Goal: Navigation & Orientation: Find specific page/section

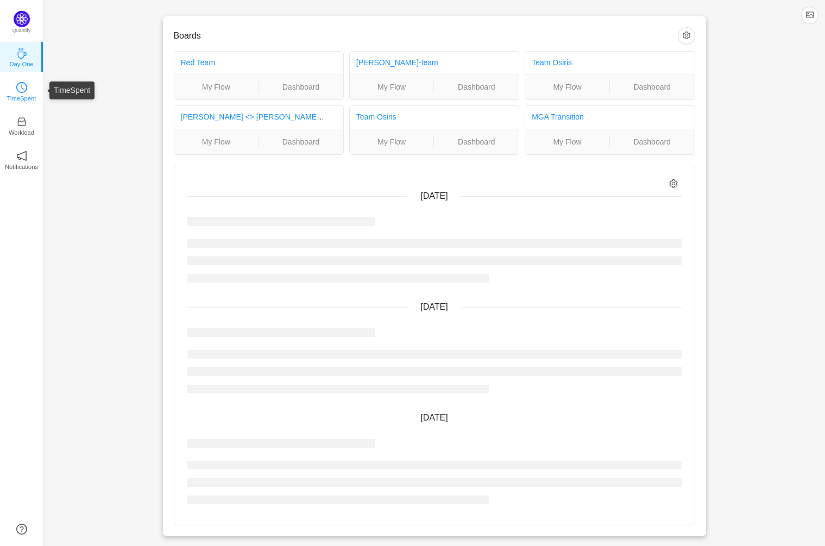
click at [21, 87] on icon "icon: clock-circle" at bounding box center [21, 87] width 11 height 11
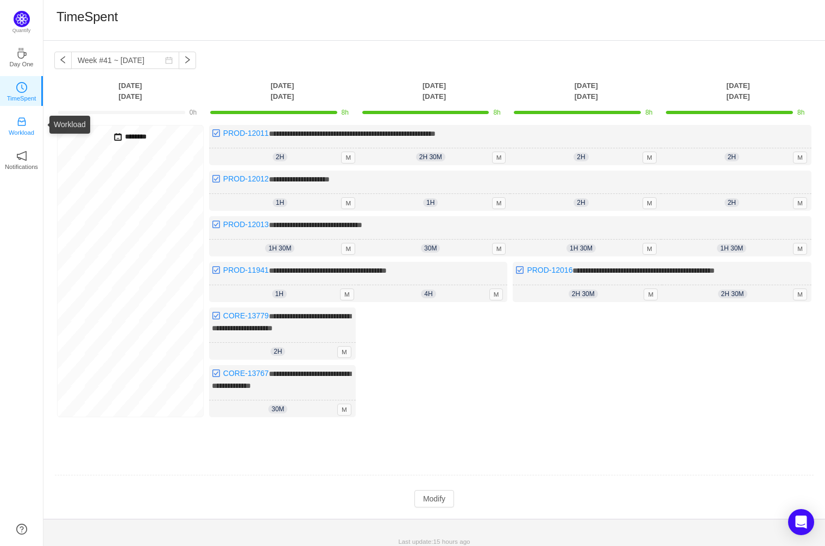
click at [21, 123] on icon "icon: inbox" at bounding box center [21, 121] width 11 height 11
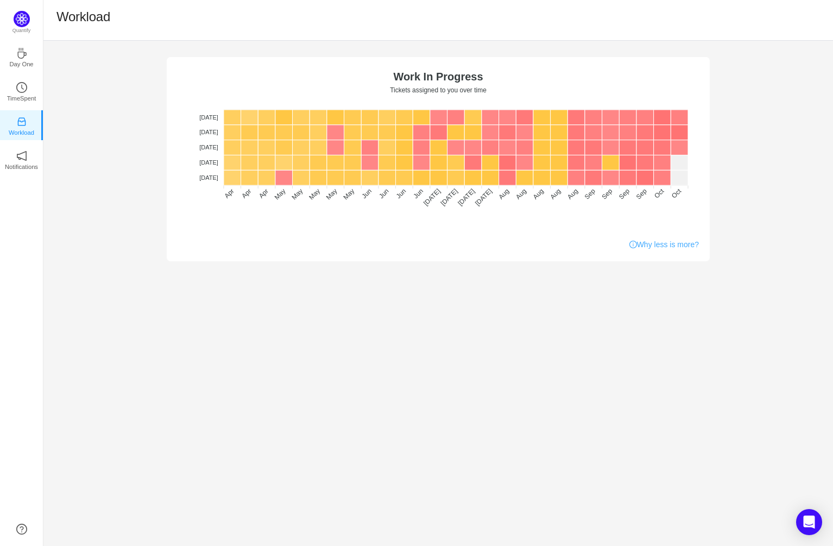
click at [674, 244] on link "Why less is more?" at bounding box center [663, 244] width 69 height 11
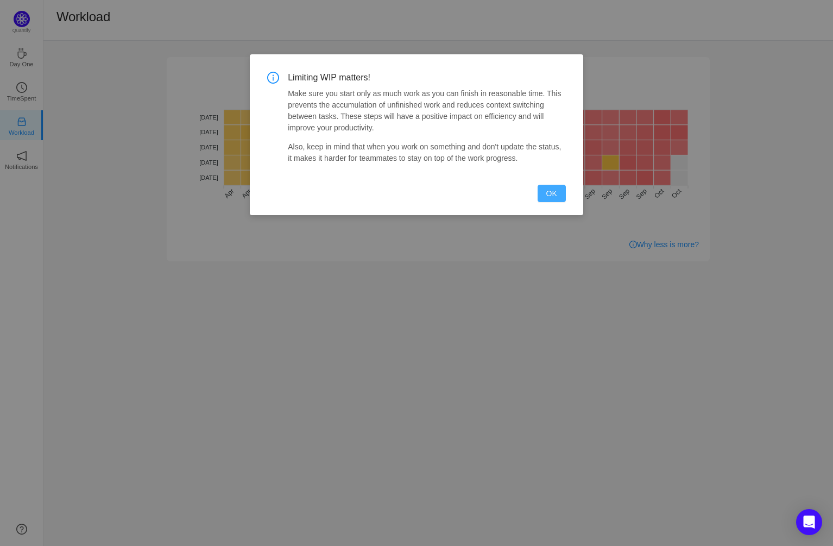
click at [553, 194] on button "OK" at bounding box center [551, 193] width 28 height 17
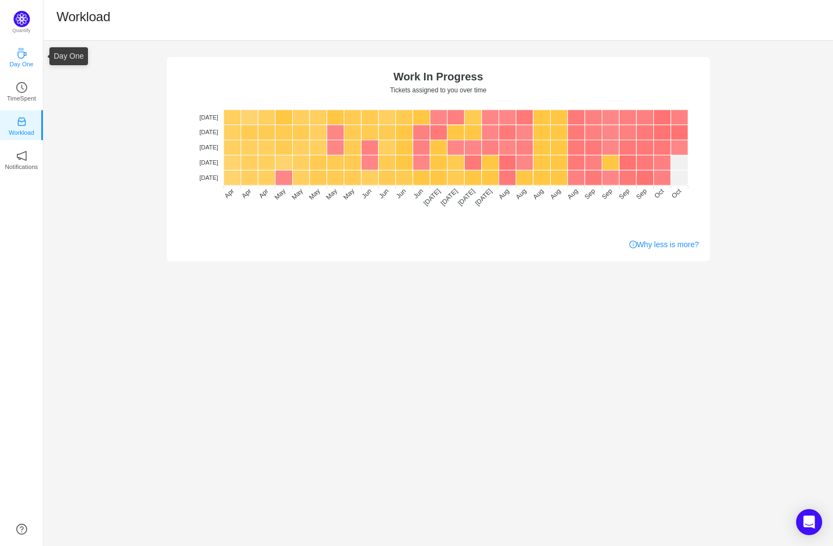
click at [22, 58] on icon "icon: coffee" at bounding box center [21, 53] width 9 height 11
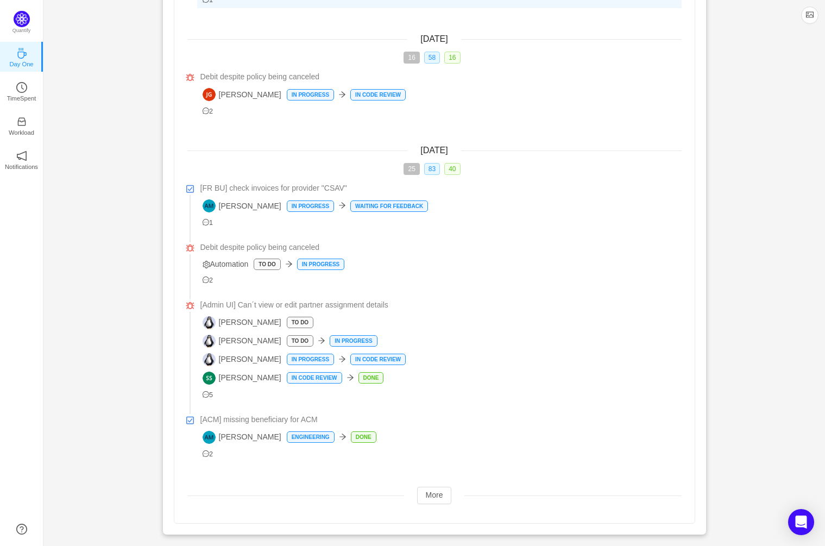
scroll to position [335, 0]
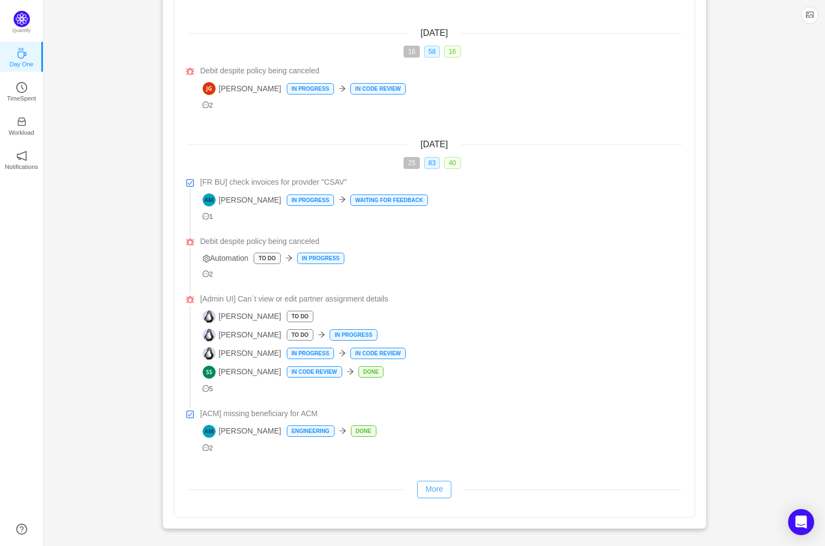
click at [432, 489] on button "More" at bounding box center [434, 488] width 35 height 17
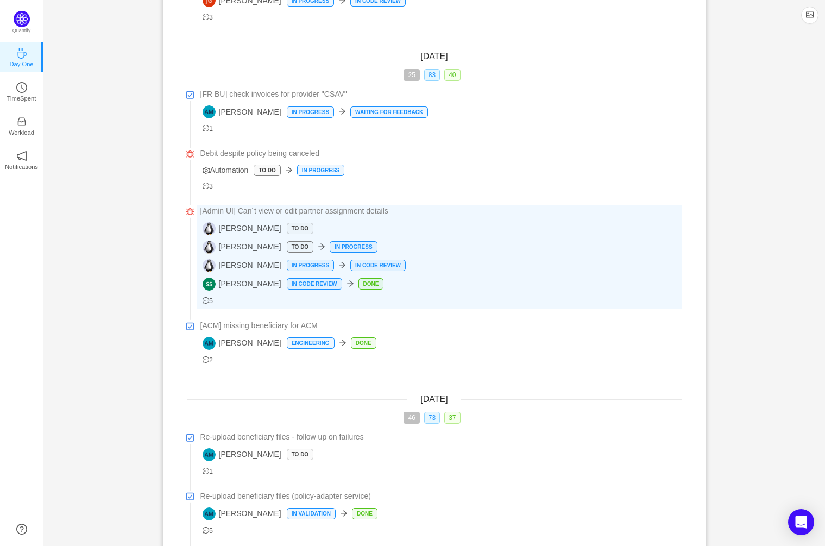
scroll to position [0, 0]
